Goal: Information Seeking & Learning: Learn about a topic

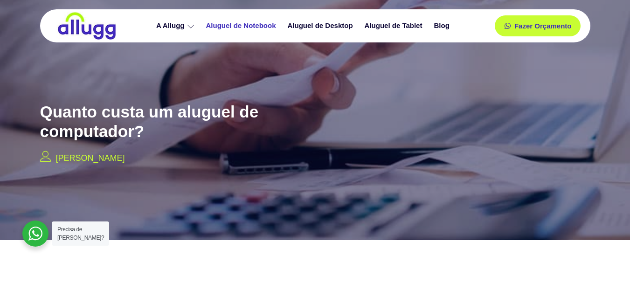
click at [250, 25] on link "Aluguel de Notebook" at bounding box center [242, 26] width 82 height 16
